Goal: Task Accomplishment & Management: Complete application form

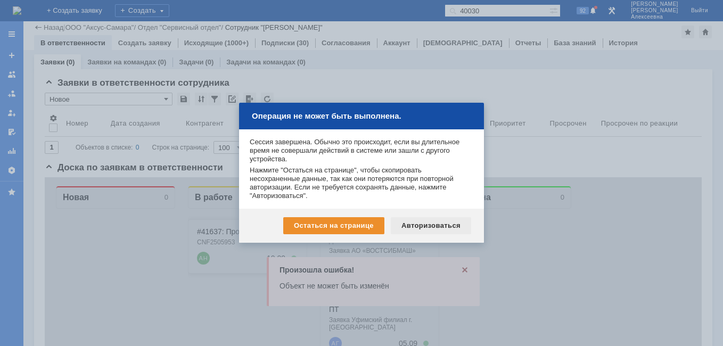
scroll to position [271, 0]
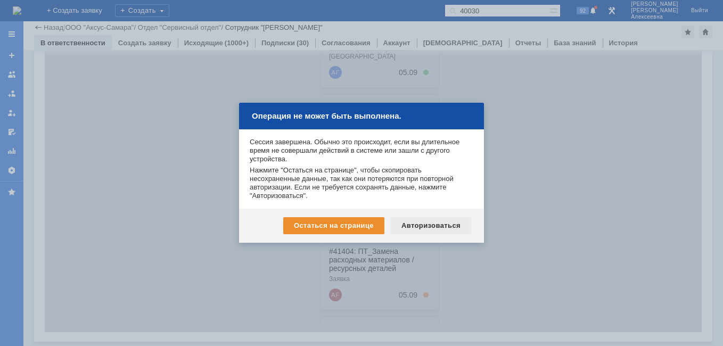
click at [433, 220] on div "Авторизоваться" at bounding box center [431, 225] width 80 height 17
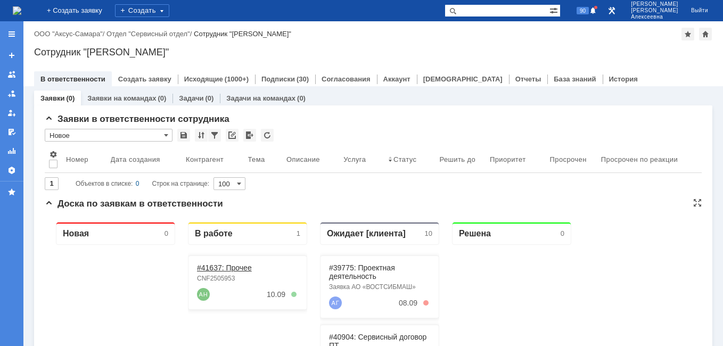
click at [214, 268] on link "#41637: Прочее" at bounding box center [224, 267] width 55 height 9
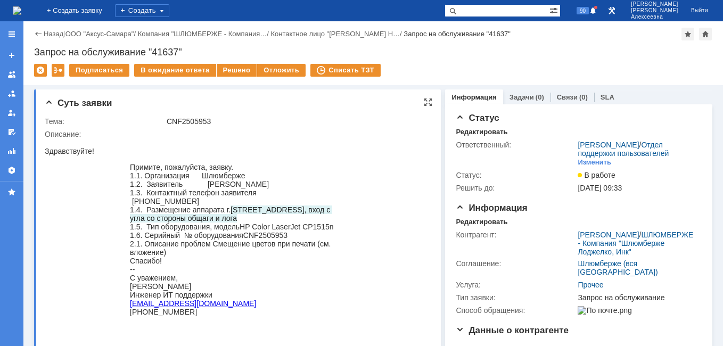
scroll to position [160, 0]
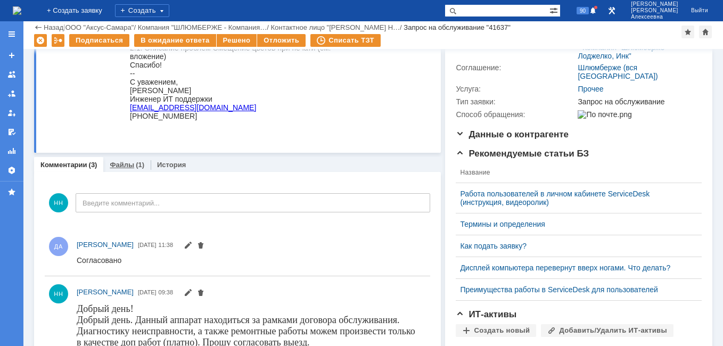
click at [126, 164] on link "Файлы" at bounding box center [122, 165] width 24 height 8
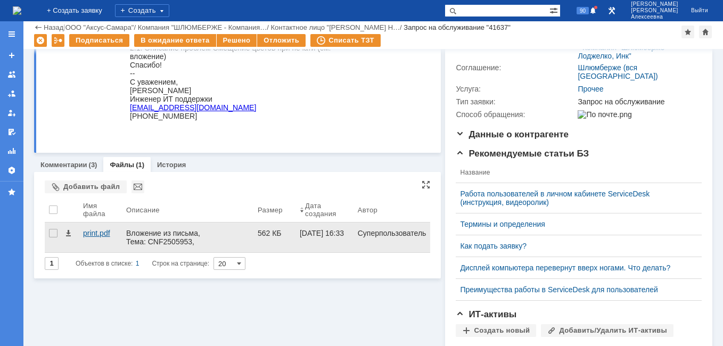
click at [100, 231] on div "print.pdf" at bounding box center [100, 233] width 35 height 9
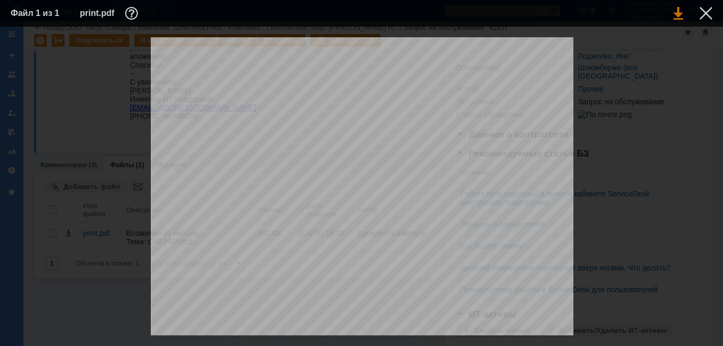
click at [680, 14] on link at bounding box center [678, 13] width 10 height 13
click at [701, 13] on div at bounding box center [705, 13] width 13 height 13
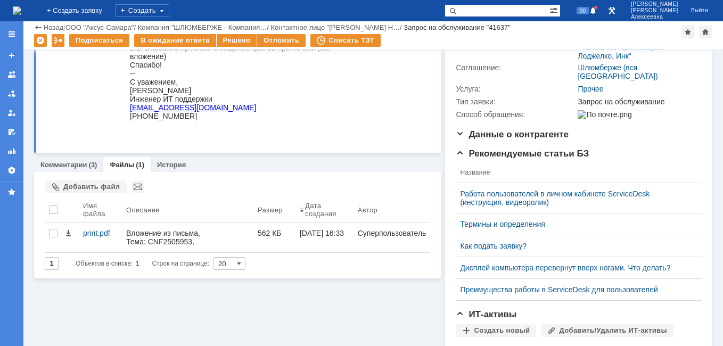
click at [491, 11] on input "text" at bounding box center [496, 10] width 105 height 13
paste input "Задача "27985""
click at [510, 9] on input "Задача "27985"" at bounding box center [496, 10] width 105 height 13
click at [524, 10] on input "27985"" at bounding box center [496, 10] width 105 height 13
type input "27985"
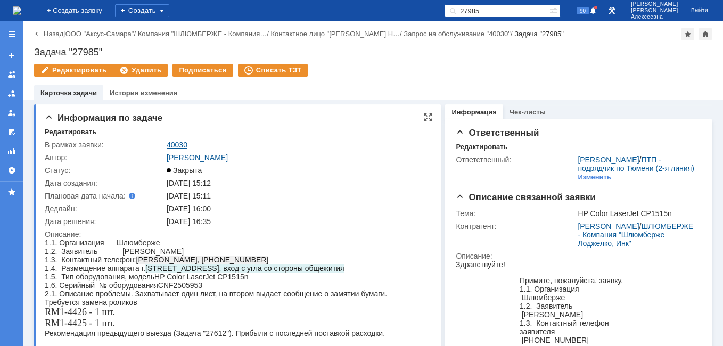
click at [177, 141] on link "40030" at bounding box center [177, 144] width 21 height 9
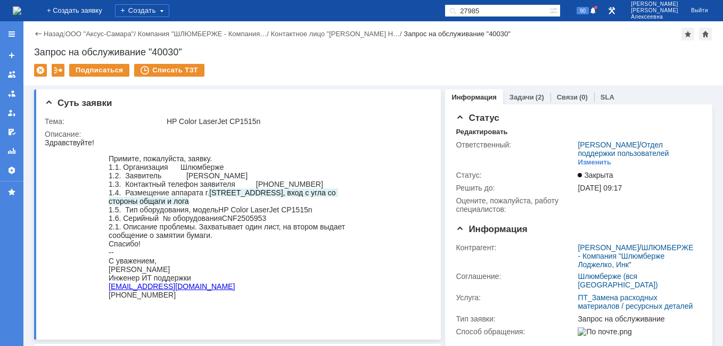
click at [525, 100] on link "Задачи" at bounding box center [521, 97] width 24 height 8
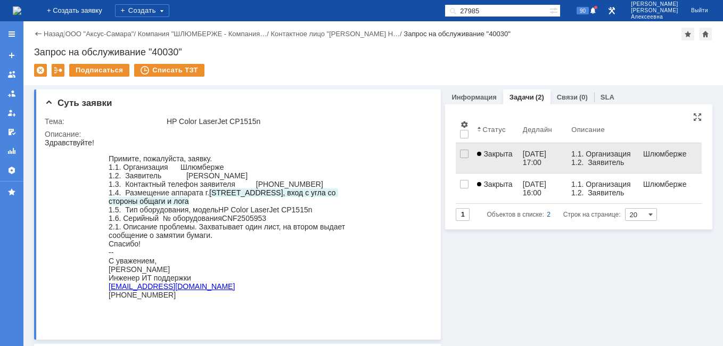
click at [530, 153] on div "03.06.2025 17:00" at bounding box center [535, 158] width 26 height 17
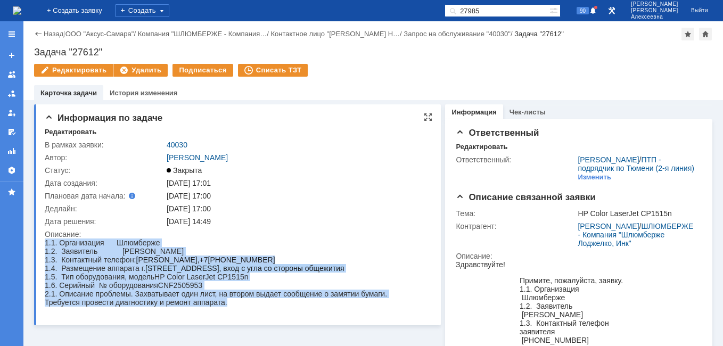
drag, startPoint x: 234, startPoint y: 311, endPoint x: 35, endPoint y: 241, distance: 210.8
click at [45, 241] on html "1.1. Организация Шлюмберже 1.2. Заявитель Александров Никита 1.3. Контактный те…" at bounding box center [234, 272] width 378 height 68
drag, startPoint x: 35, startPoint y: 241, endPoint x: 97, endPoint y: 253, distance: 63.4
copy body "1.1. Организация Шлюмберже 1.2. Заявитель Александров Никита 1.3. Контактный те…"
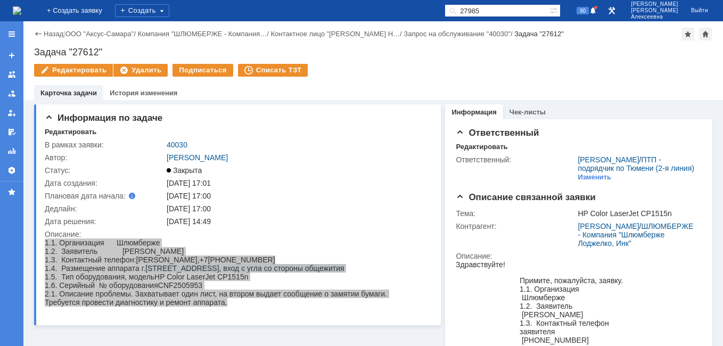
click at [21, 10] on img at bounding box center [17, 10] width 9 height 9
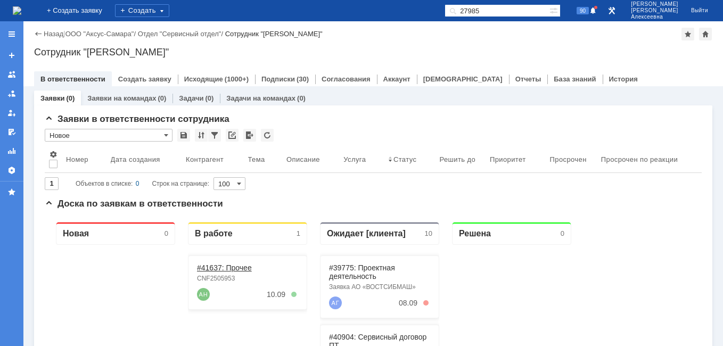
click at [227, 269] on link "#41637: Прочее" at bounding box center [224, 267] width 55 height 9
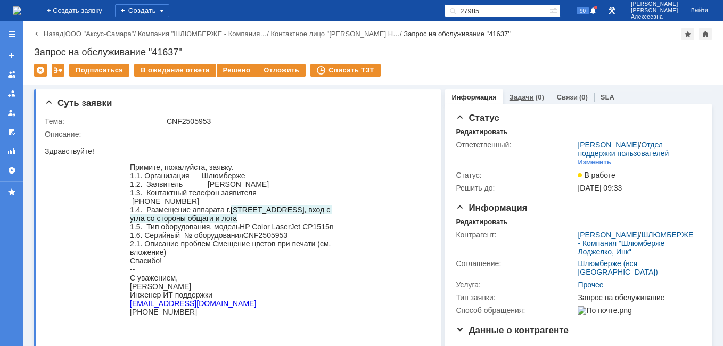
click at [517, 97] on link "Задачи" at bounding box center [521, 97] width 24 height 8
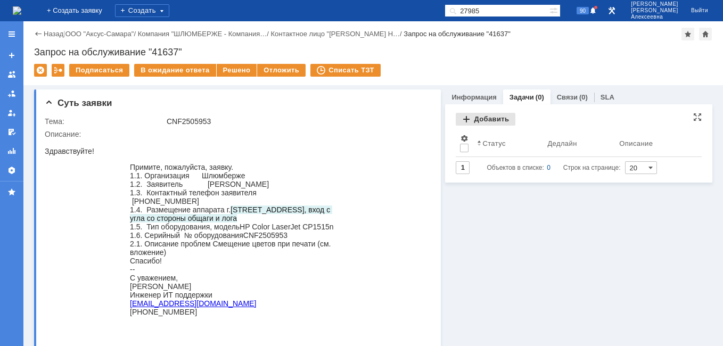
click at [481, 118] on div "Добавить" at bounding box center [485, 119] width 60 height 13
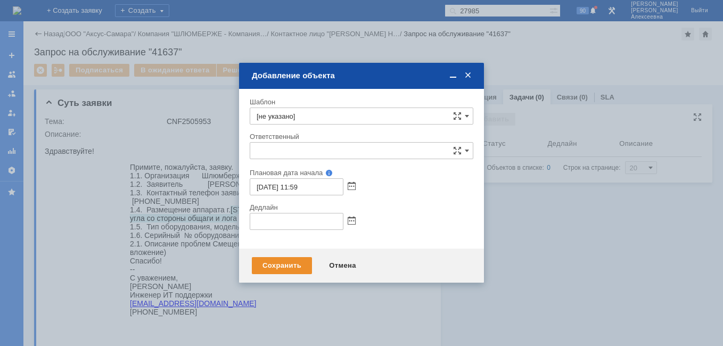
type input "[не указано]"
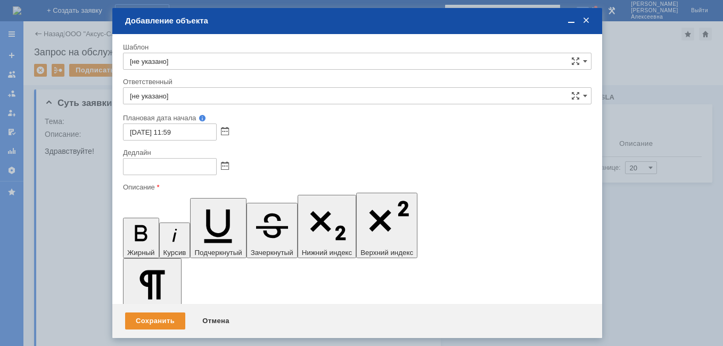
click at [569, 22] on span at bounding box center [571, 21] width 11 height 10
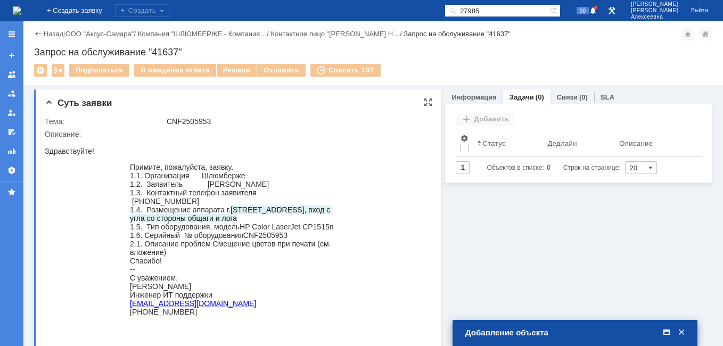
drag, startPoint x: 277, startPoint y: 187, endPoint x: 204, endPoint y: 185, distance: 72.9
click at [204, 185] on div "1.2. Заявитель [PERSON_NAME]" at bounding box center [234, 184] width 208 height 9
click at [668, 330] on span at bounding box center [666, 333] width 11 height 10
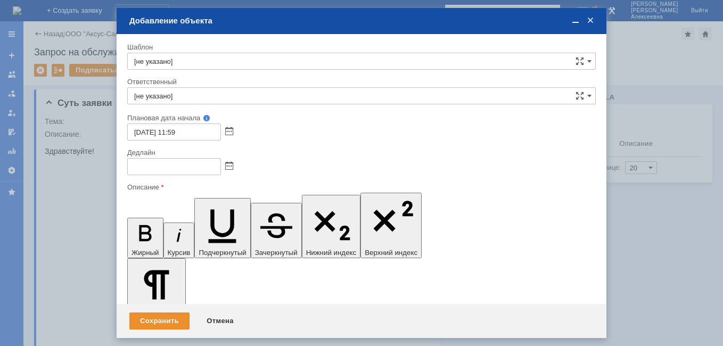
click at [214, 315] on div "Отмена" at bounding box center [220, 320] width 48 height 17
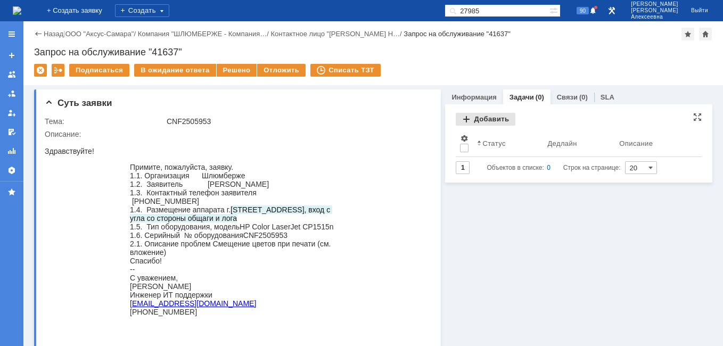
click at [474, 115] on div "Добавить" at bounding box center [485, 119] width 60 height 13
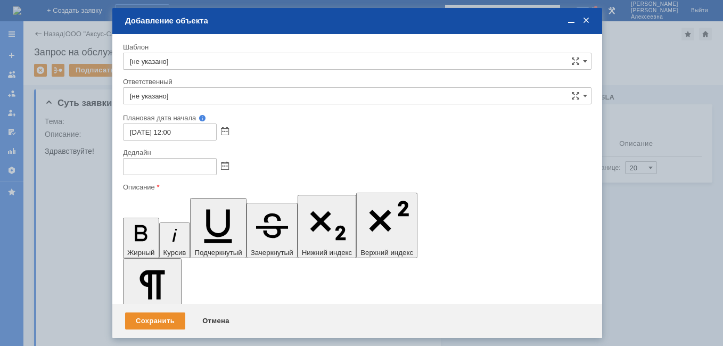
click at [571, 19] on span at bounding box center [571, 21] width 11 height 10
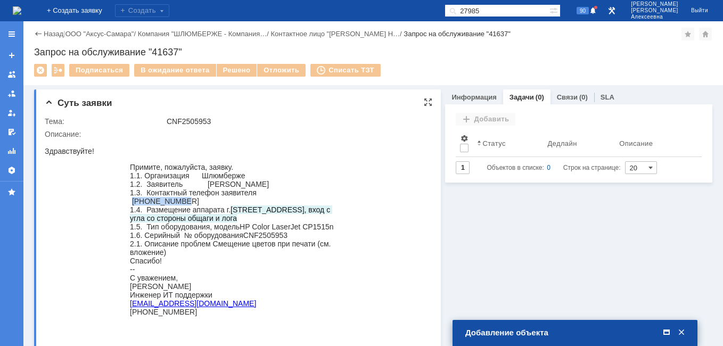
drag, startPoint x: 327, startPoint y: 196, endPoint x: 273, endPoint y: 194, distance: 54.3
click at [273, 194] on div "1.3. Контактный телефон заявителя [PHONE_NUMBER]" at bounding box center [234, 196] width 208 height 17
drag, startPoint x: 273, startPoint y: 194, endPoint x: 278, endPoint y: 195, distance: 5.6
copy div "[PHONE_NUMBER]"
click at [666, 331] on span at bounding box center [666, 333] width 11 height 10
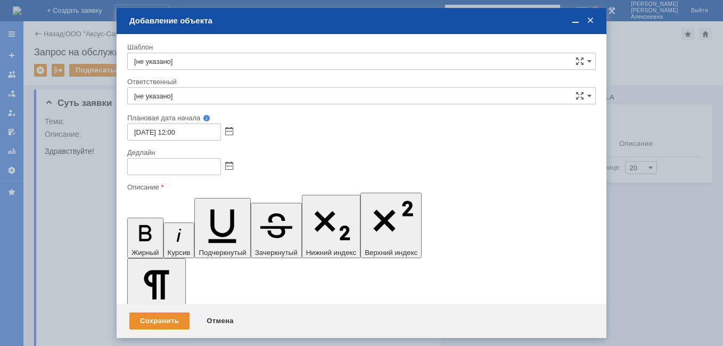
click at [573, 22] on span at bounding box center [575, 21] width 11 height 10
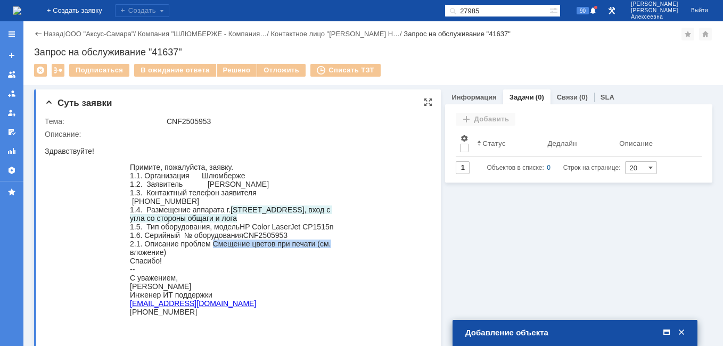
drag, startPoint x: 213, startPoint y: 242, endPoint x: 338, endPoint y: 247, distance: 124.6
click at [338, 247] on blockquote "Примите, пожалуйста, заявку. 1.1. Организация Шлюмберже 1.2. Заявитель Александ…" at bounding box center [234, 244] width 251 height 162
drag, startPoint x: 338, startPoint y: 247, endPoint x: 256, endPoint y: 242, distance: 81.5
copy div "Смещение цветов при печати (см."
click at [667, 331] on span at bounding box center [666, 333] width 11 height 10
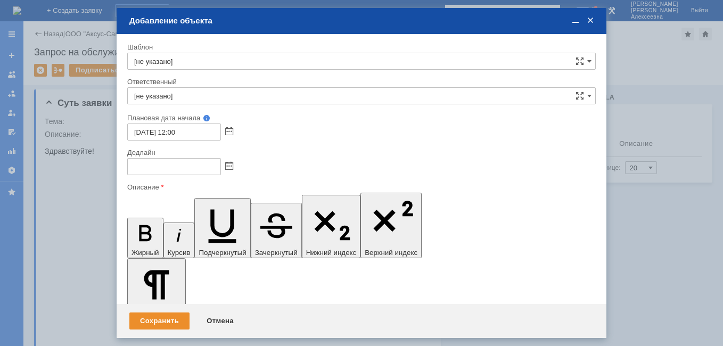
drag, startPoint x: 477, startPoint y: 3101, endPoint x: 227, endPoint y: 3099, distance: 250.1
click at [234, 164] on div at bounding box center [361, 166] width 468 height 17
click at [228, 169] on span at bounding box center [229, 166] width 8 height 9
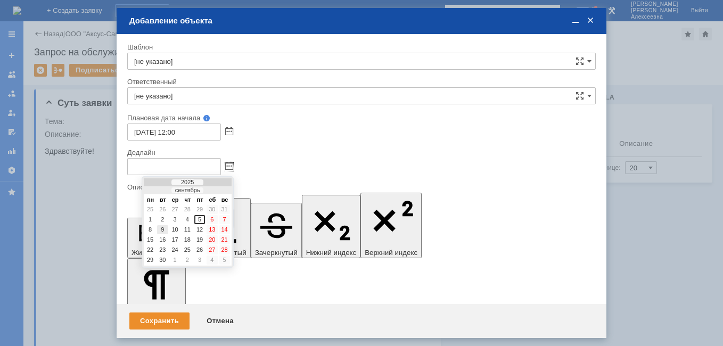
click at [163, 229] on div "9" at bounding box center [162, 229] width 11 height 9
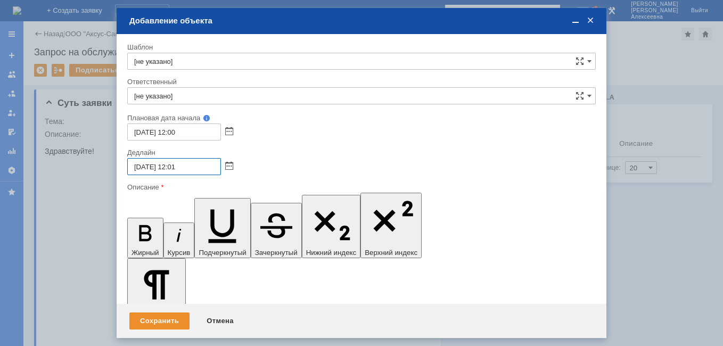
click at [179, 164] on input "09.09.2025 12:01" at bounding box center [174, 166] width 94 height 17
click at [179, 165] on input "09.09.2025 12:01" at bounding box center [174, 166] width 94 height 17
click at [177, 167] on input "09.09.2025 12:01" at bounding box center [174, 166] width 94 height 17
type input "[DATE] 16:01"
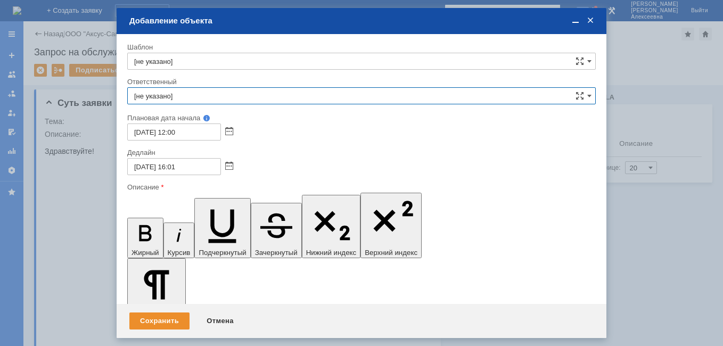
click at [184, 94] on input "[не указано]" at bounding box center [361, 95] width 468 height 17
click at [206, 170] on span "[PERSON_NAME]" at bounding box center [357, 173] width 446 height 9
type input "[PERSON_NAME]"
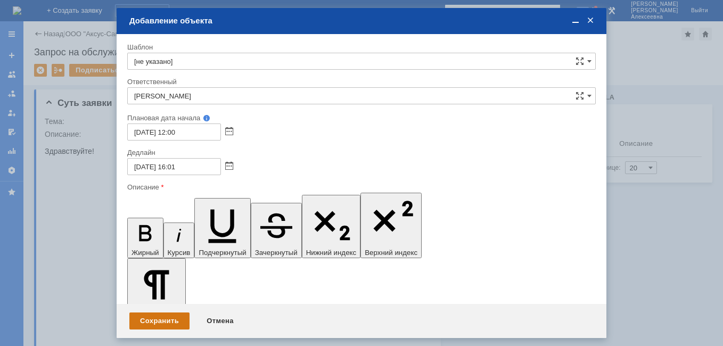
click at [151, 319] on div "Сохранить" at bounding box center [159, 320] width 60 height 17
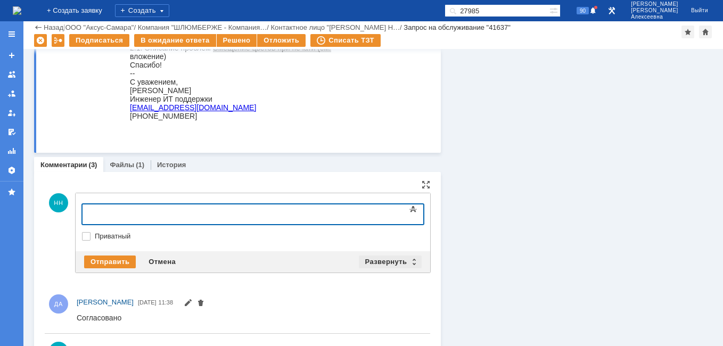
click at [407, 258] on div "Развернуть" at bounding box center [390, 261] width 63 height 13
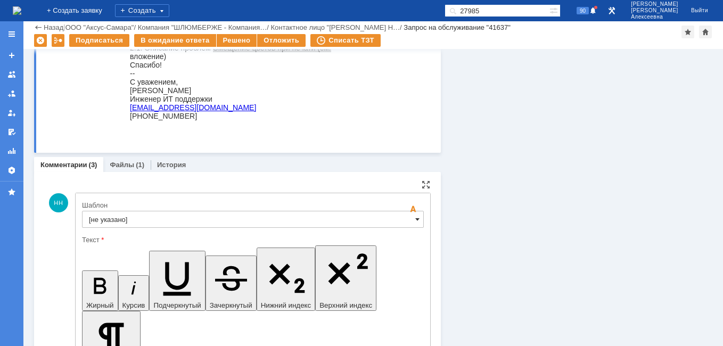
click at [415, 219] on span at bounding box center [417, 219] width 4 height 9
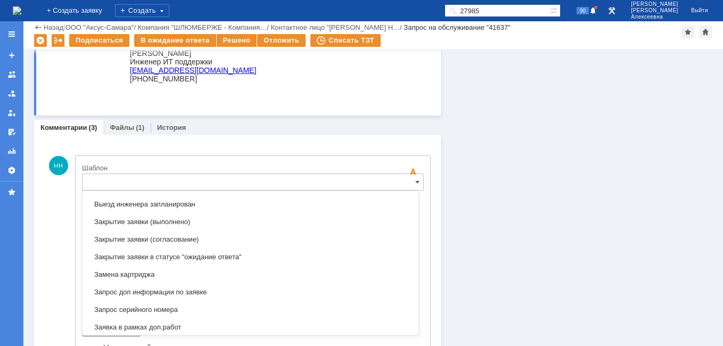
scroll to position [632, 0]
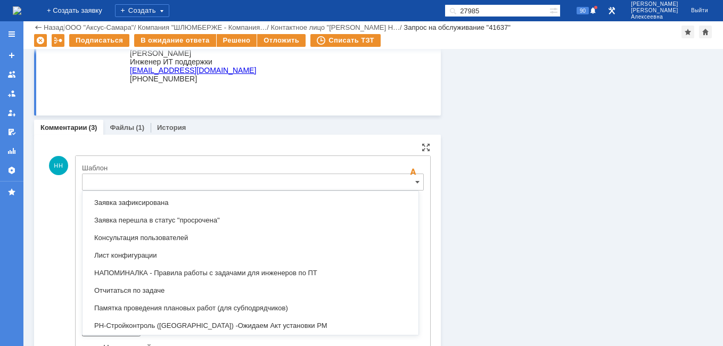
click at [151, 203] on span "Заявка зафиксирована" at bounding box center [250, 202] width 323 height 9
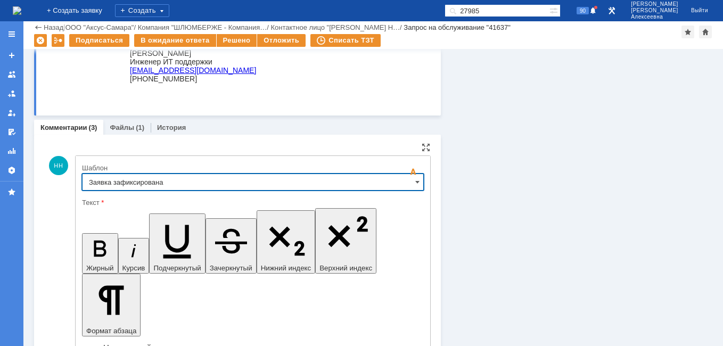
type input "Заявка зафиксирована"
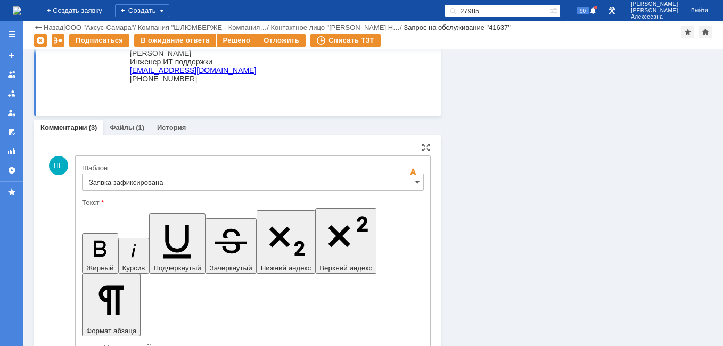
drag, startPoint x: 323, startPoint y: 2654, endPoint x: 102, endPoint y: 2656, distance: 221.9
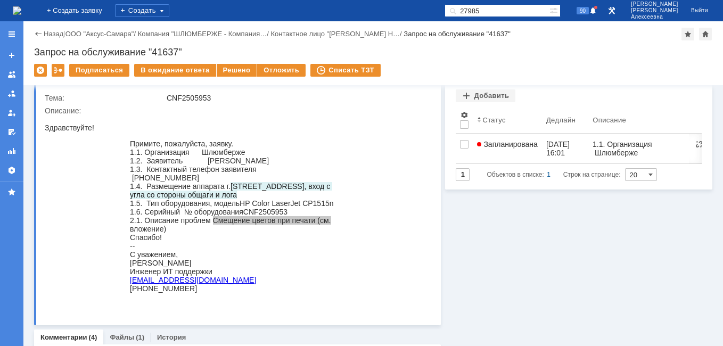
scroll to position [0, 0]
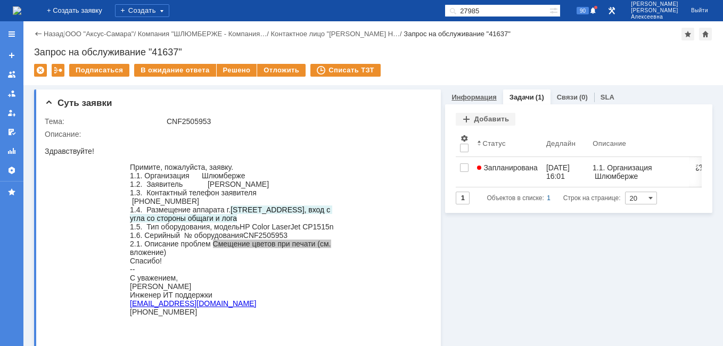
click at [467, 96] on link "Информация" at bounding box center [473, 97] width 45 height 8
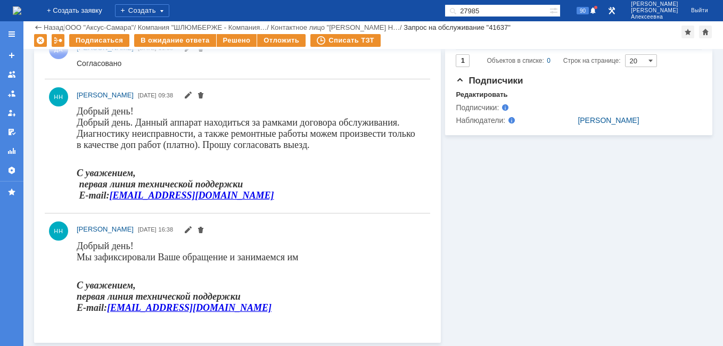
scroll to position [479, 0]
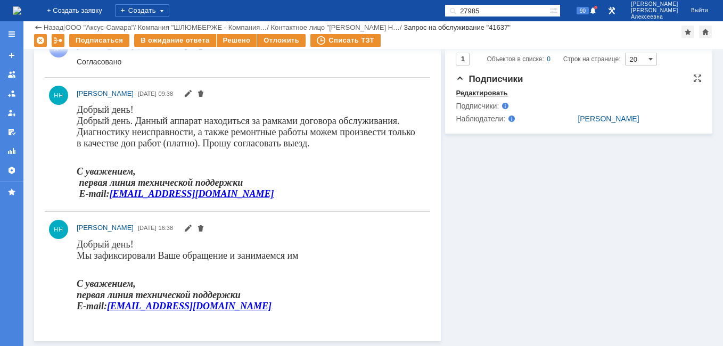
click at [485, 97] on div "Редактировать" at bounding box center [481, 93] width 52 height 9
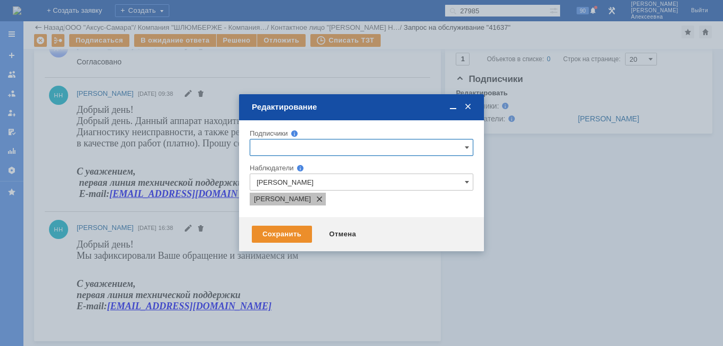
click at [323, 200] on span at bounding box center [317, 199] width 13 height 9
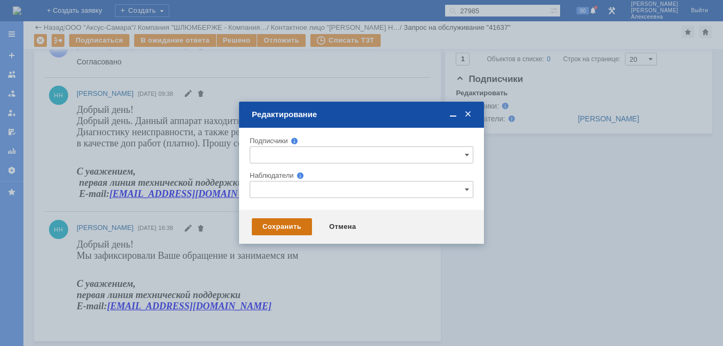
click at [278, 228] on div "Сохранить" at bounding box center [282, 226] width 60 height 17
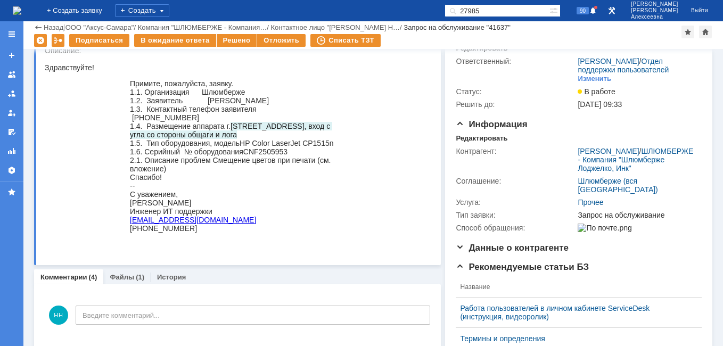
scroll to position [0, 0]
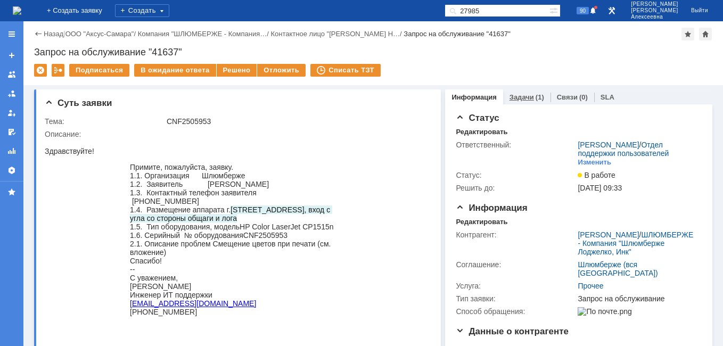
click at [519, 95] on link "Задачи" at bounding box center [521, 97] width 24 height 8
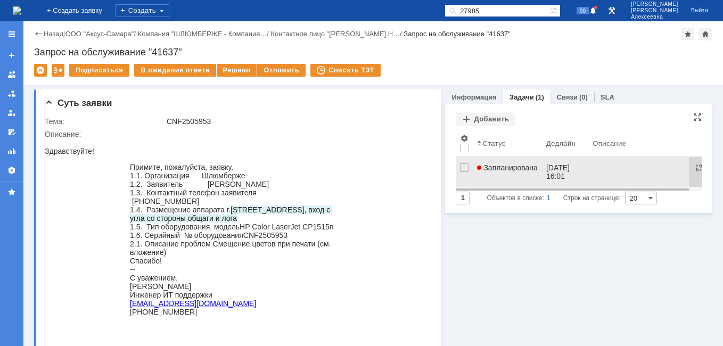
click at [508, 178] on link "Запланирована" at bounding box center [506, 172] width 69 height 30
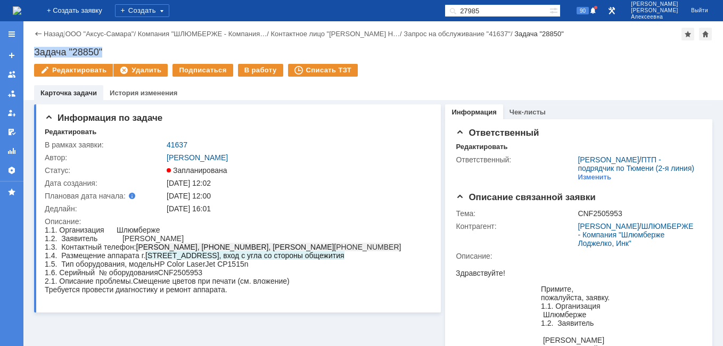
drag, startPoint x: 107, startPoint y: 47, endPoint x: 31, endPoint y: 56, distance: 76.1
click at [31, 56] on div "Назад | ООО "Аксус-Самара" / Компания "ШЛЮМБЕРЖЕ - Компания… / Контактное лицо …" at bounding box center [372, 60] width 699 height 79
copy div "Задача "28850""
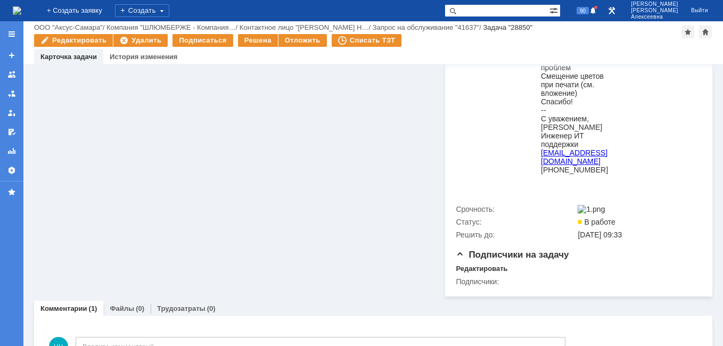
scroll to position [497, 0]
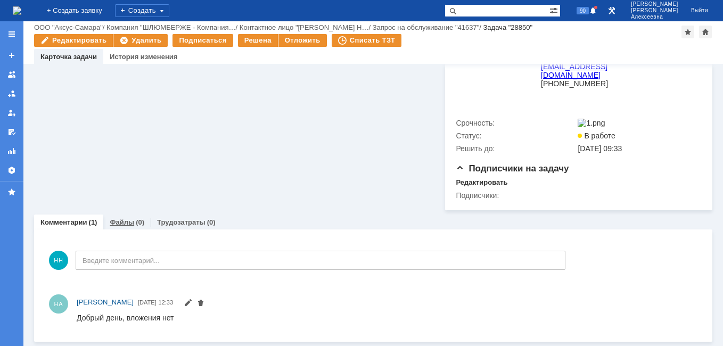
click at [127, 222] on link "Файлы" at bounding box center [122, 222] width 24 height 8
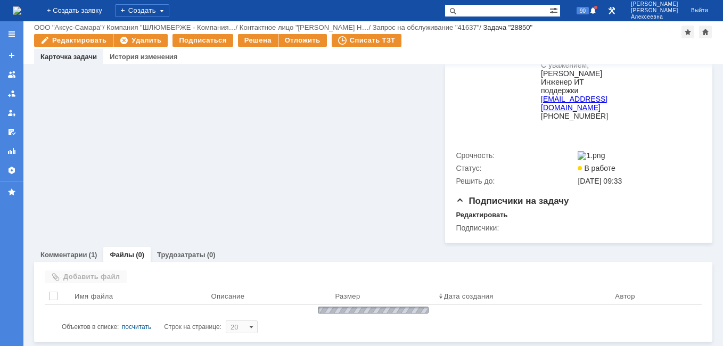
scroll to position [453, 0]
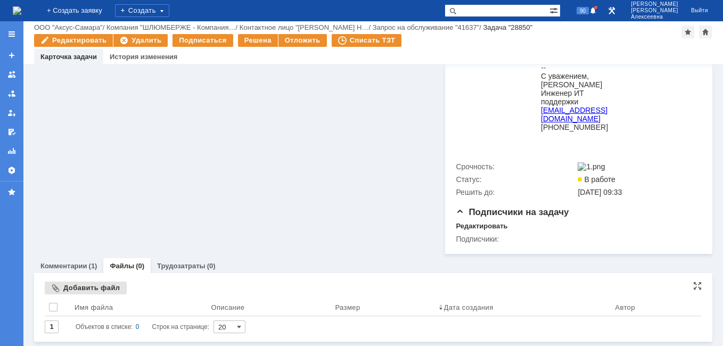
click at [80, 288] on div "Добавить файл" at bounding box center [86, 287] width 82 height 13
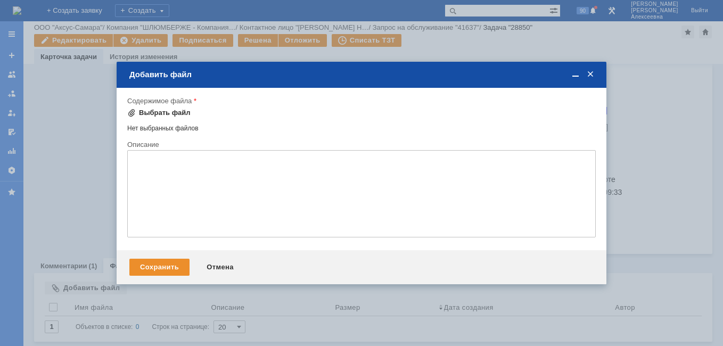
click at [167, 116] on div "Выбрать файл" at bounding box center [165, 113] width 52 height 9
drag, startPoint x: 592, startPoint y: 75, endPoint x: 152, endPoint y: 290, distance: 489.4
click at [592, 75] on span at bounding box center [590, 75] width 11 height 10
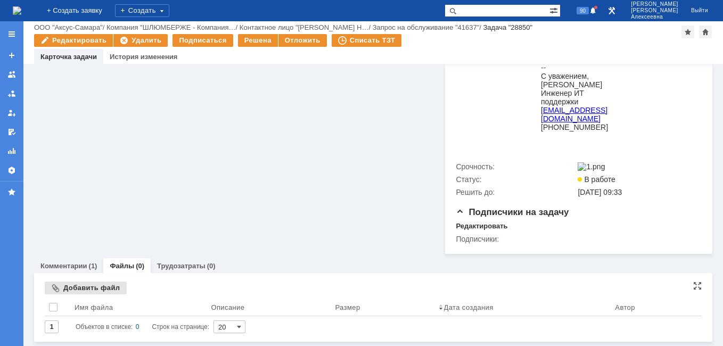
click at [81, 292] on div "Добавить файл" at bounding box center [86, 287] width 82 height 13
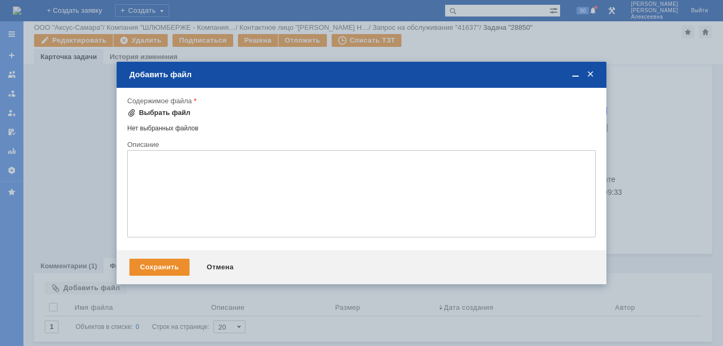
click at [163, 115] on div "Выбрать файл" at bounding box center [158, 112] width 63 height 13
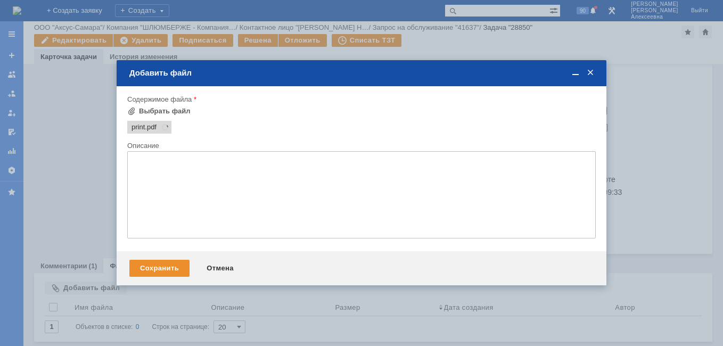
scroll to position [0, 0]
click at [165, 264] on div "Сохранить" at bounding box center [159, 268] width 60 height 17
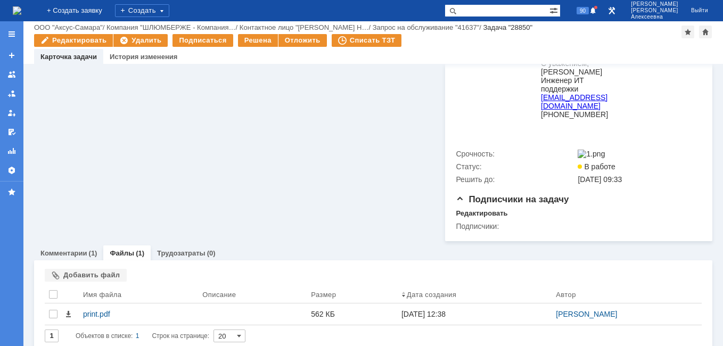
scroll to position [475, 0]
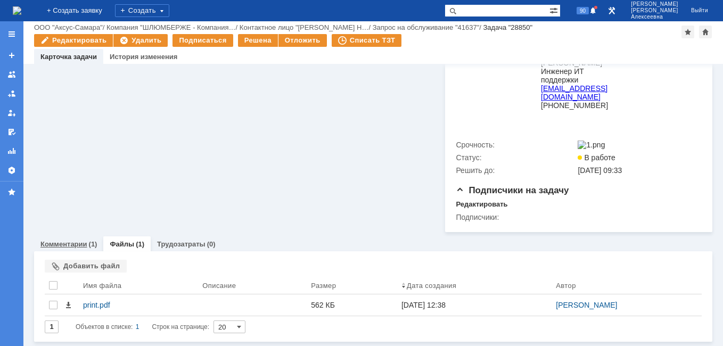
click at [61, 243] on link "Комментарии" at bounding box center [63, 244] width 47 height 8
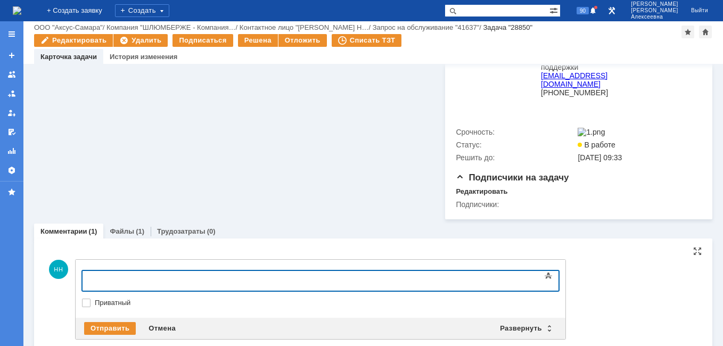
scroll to position [553, 0]
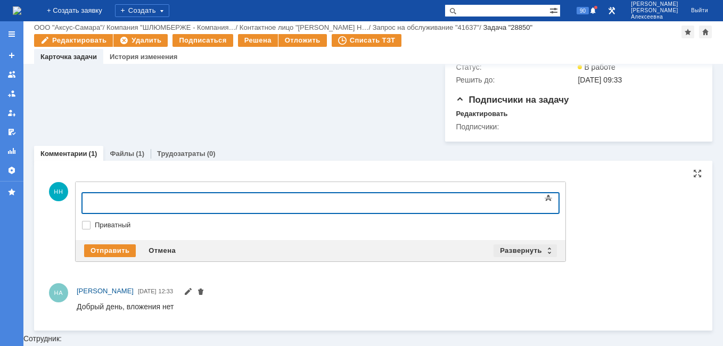
click at [544, 257] on div "Развернуть" at bounding box center [524, 250] width 63 height 13
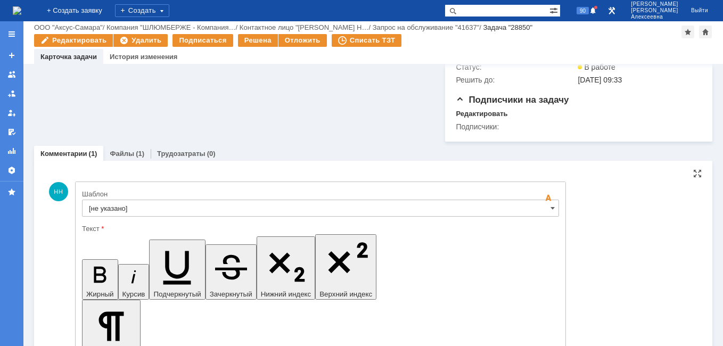
scroll to position [0, 0]
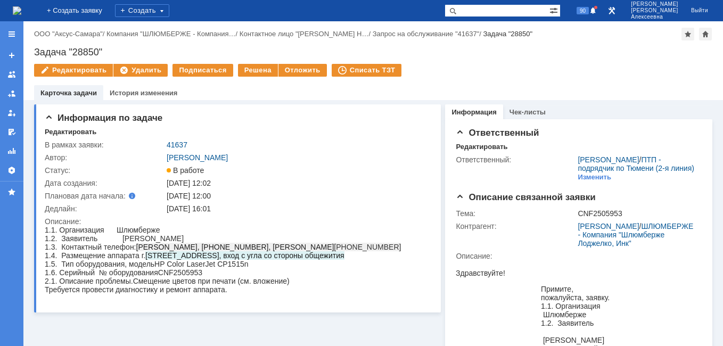
click at [21, 7] on img at bounding box center [17, 10] width 9 height 9
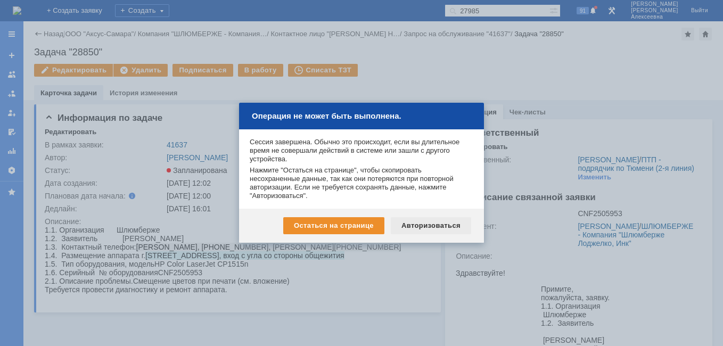
click at [428, 224] on div "Авторизоваться" at bounding box center [431, 225] width 80 height 17
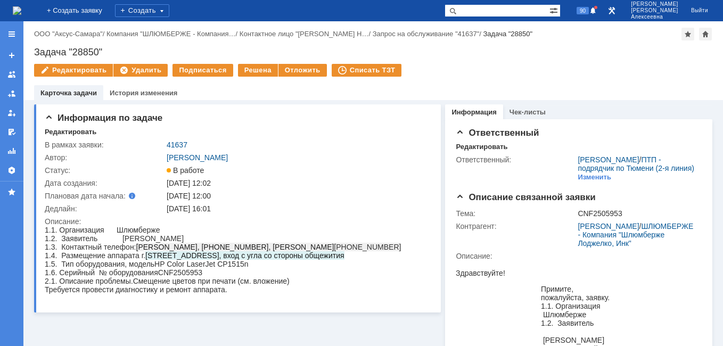
click at [16, 9] on img at bounding box center [17, 10] width 9 height 9
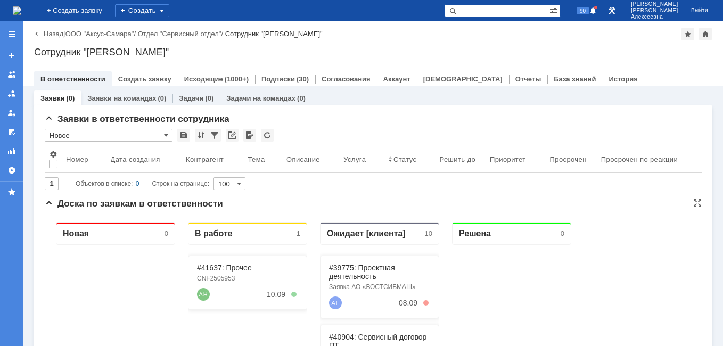
click at [228, 264] on link "#41637: Прочее" at bounding box center [224, 267] width 55 height 9
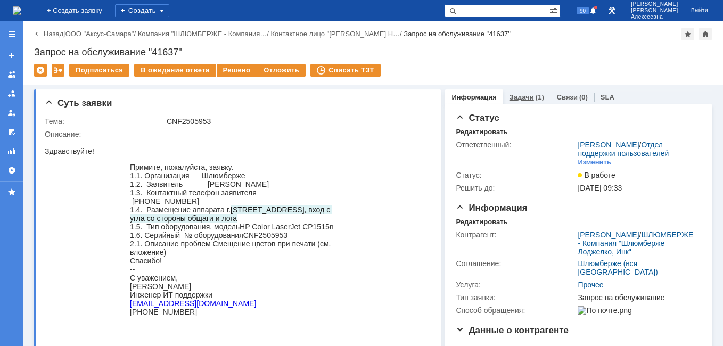
click at [511, 94] on link "Задачи" at bounding box center [521, 97] width 24 height 8
